Goal: Find specific page/section: Find specific page/section

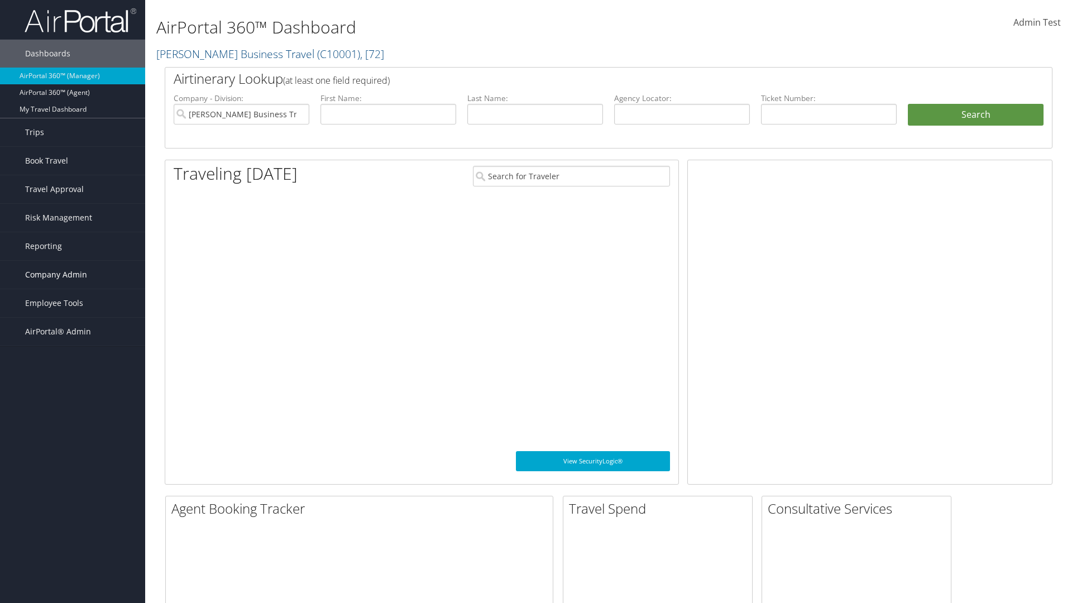
click at [73, 275] on span "Company Admin" at bounding box center [56, 275] width 62 height 28
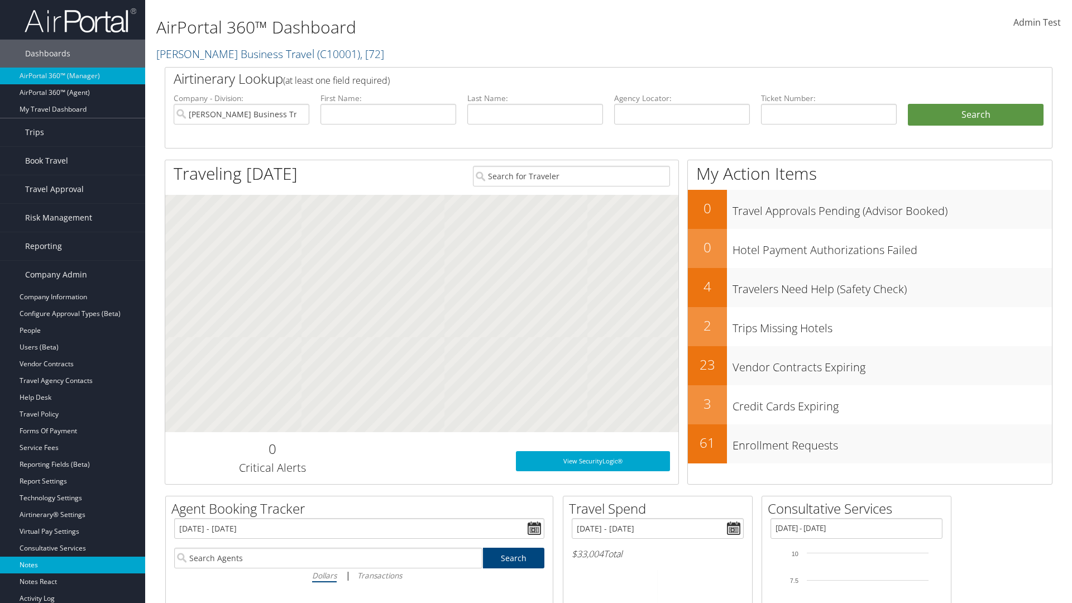
click at [73, 565] on link "Notes" at bounding box center [72, 565] width 145 height 17
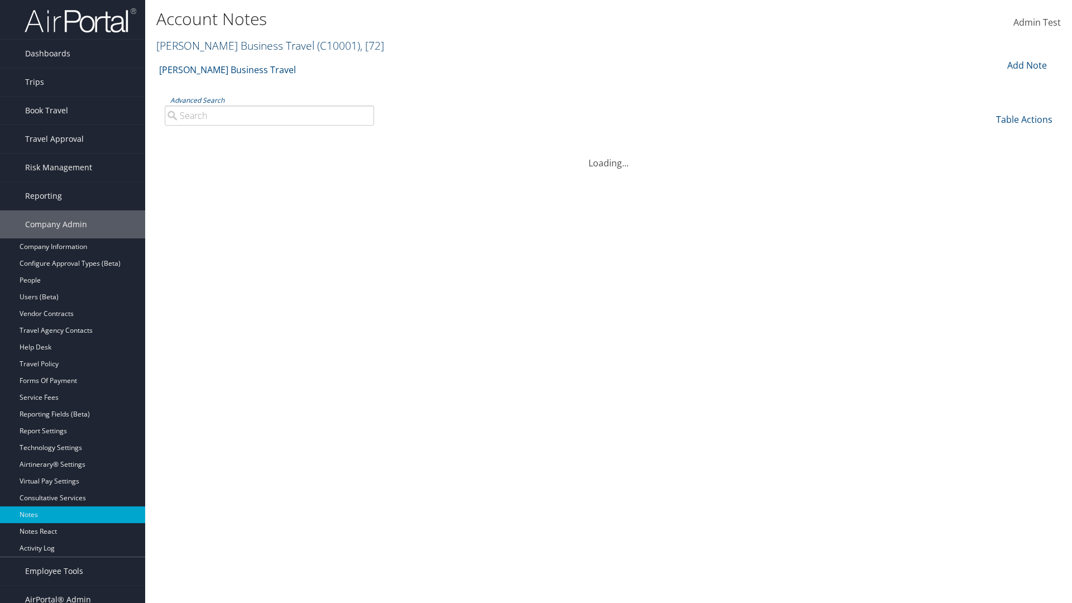
click at [230, 45] on link "[PERSON_NAME] Business Travel ( C10001 ) , [ 72 ]" at bounding box center [270, 45] width 228 height 15
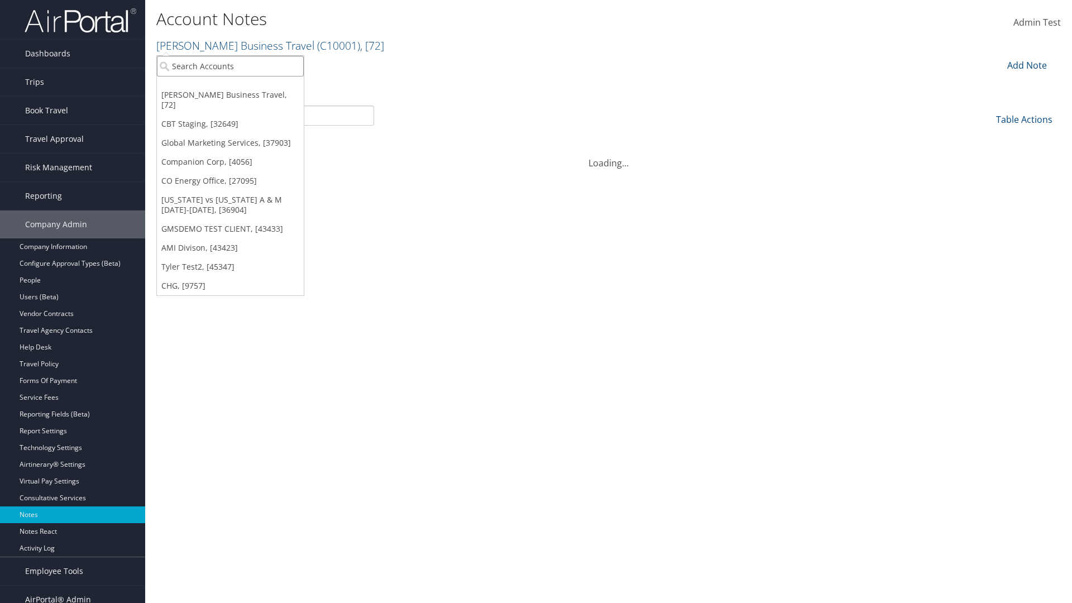
click at [230, 66] on input "search" at bounding box center [230, 66] width 147 height 21
type input "Global Marketing Services"
click at [241, 87] on div "Global Marketing Services (301946), [37903]" at bounding box center [241, 87] width 180 height 10
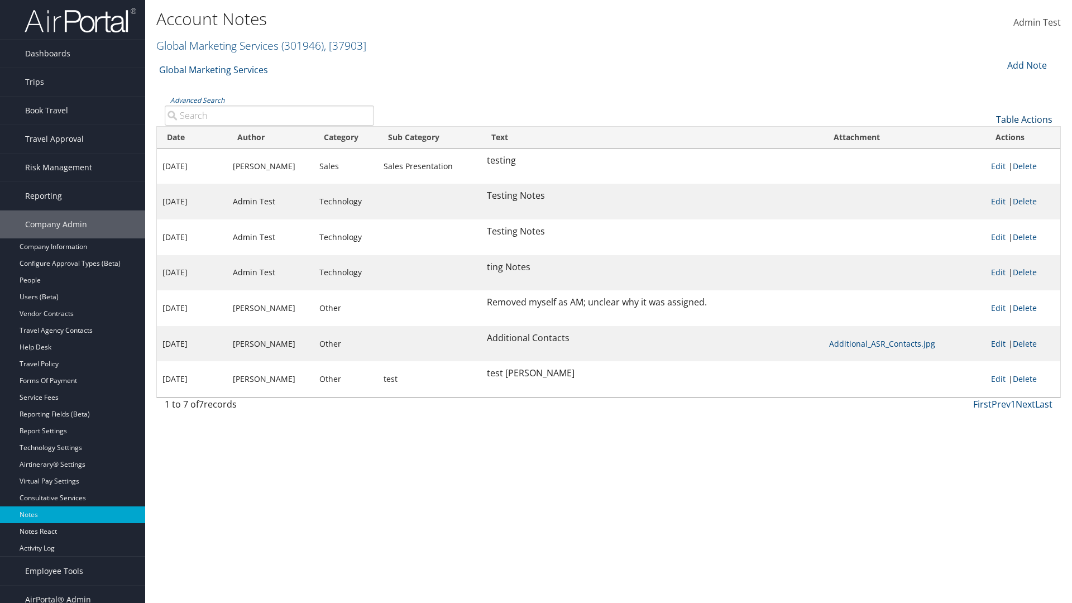
click at [1024, 119] on link "Table Actions" at bounding box center [1024, 119] width 56 height 12
